Goal: Information Seeking & Learning: Stay updated

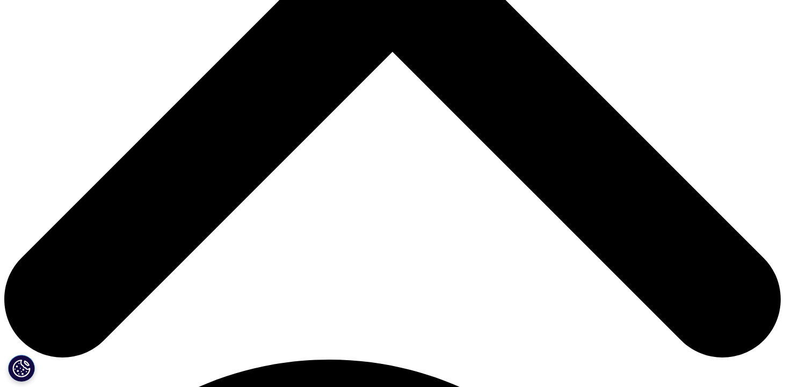
scroll to position [557, 0]
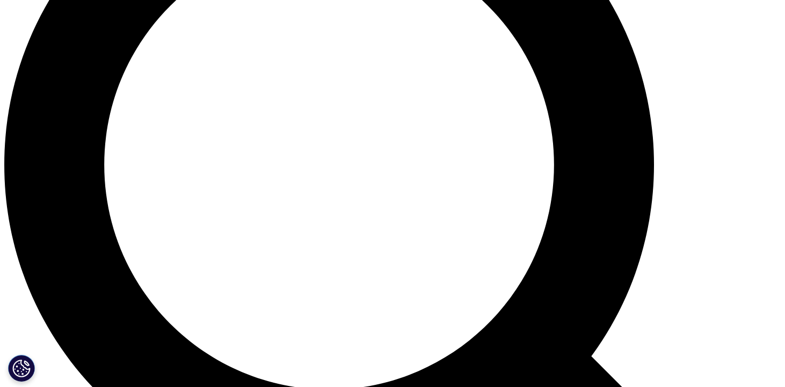
scroll to position [956, 0]
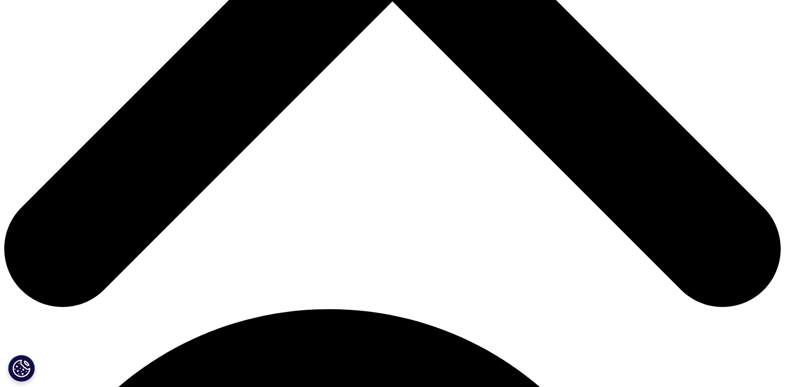
scroll to position [427, 0]
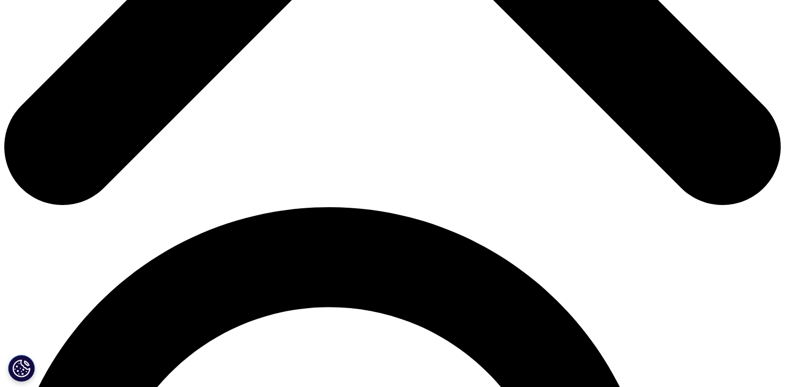
scroll to position [557, 0]
